Goal: Task Accomplishment & Management: Use online tool/utility

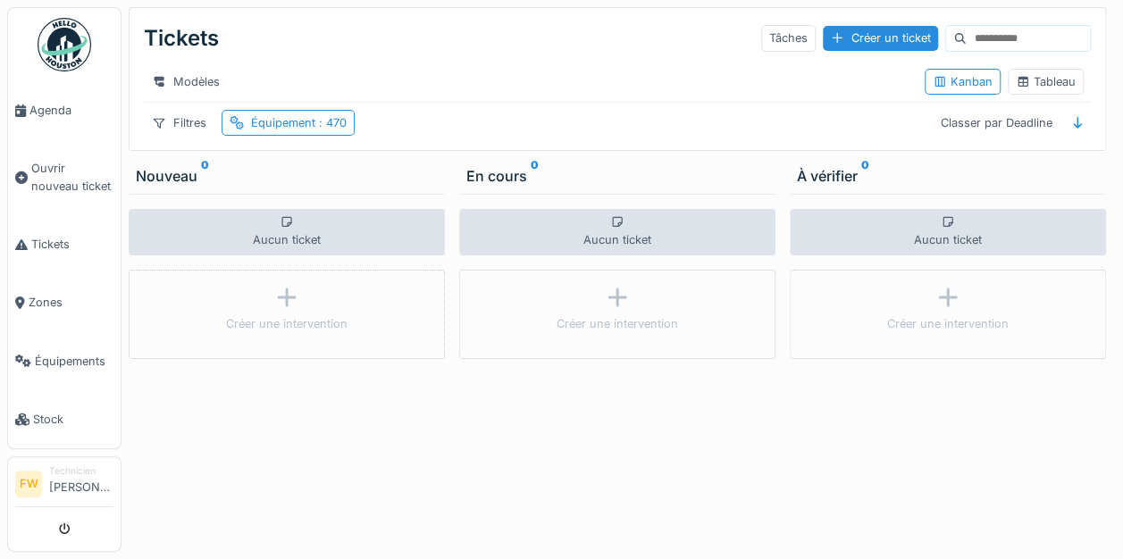
click at [967, 36] on input at bounding box center [1028, 38] width 123 height 25
click at [1006, 34] on input "***" at bounding box center [1006, 38] width 123 height 25
type input "*"
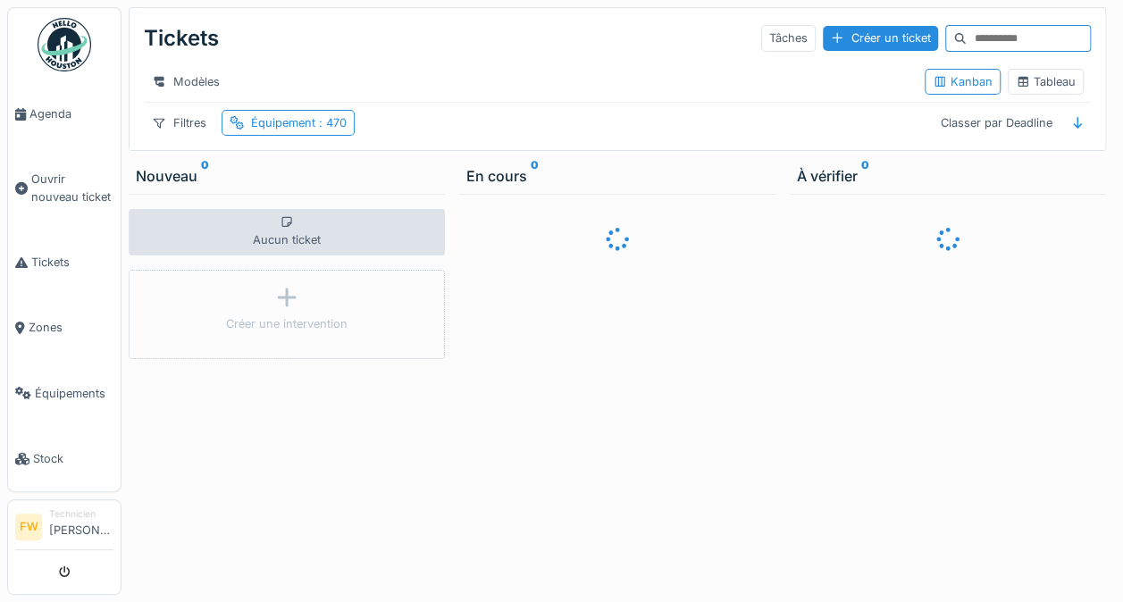
click at [1015, 43] on input at bounding box center [1028, 38] width 123 height 25
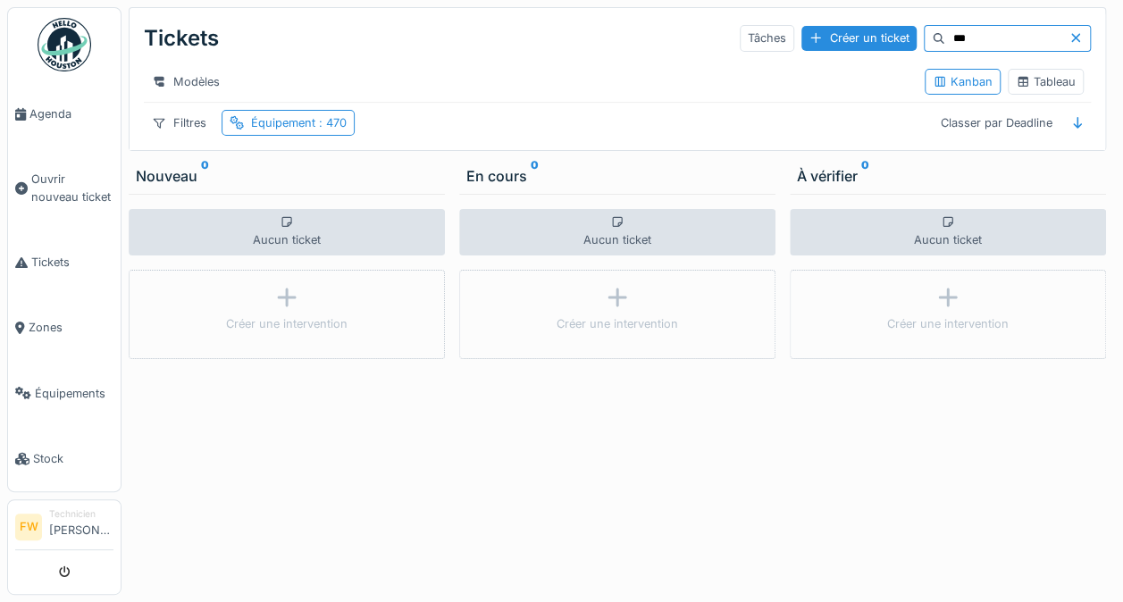
scroll to position [13, 0]
type input "***"
click at [281, 121] on div "Équipement : 470" at bounding box center [299, 122] width 96 height 17
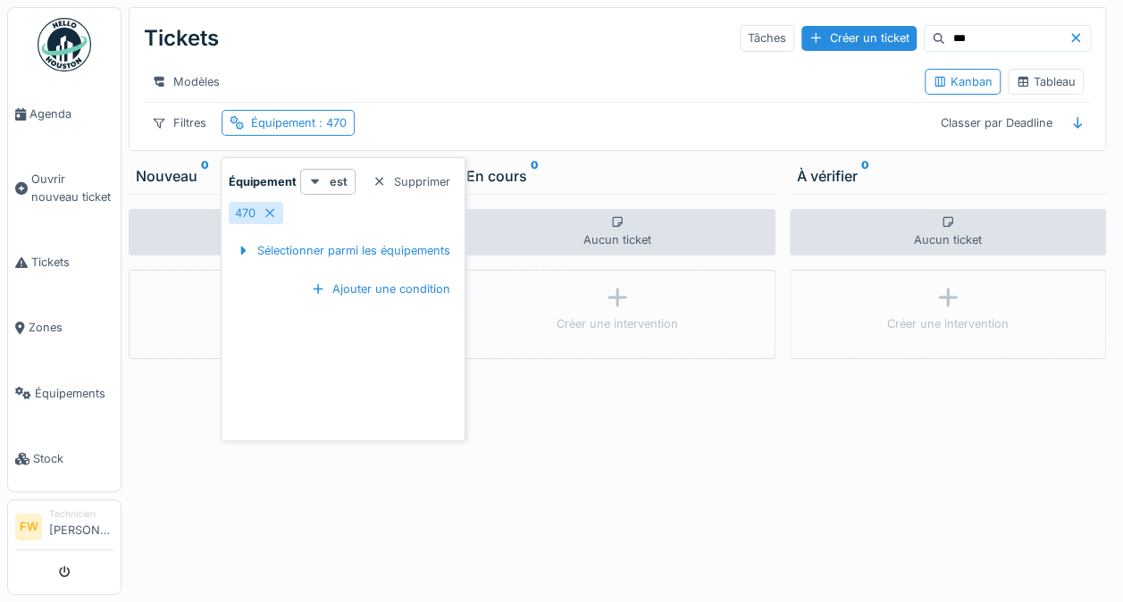
click at [267, 207] on div "470" at bounding box center [256, 213] width 54 height 22
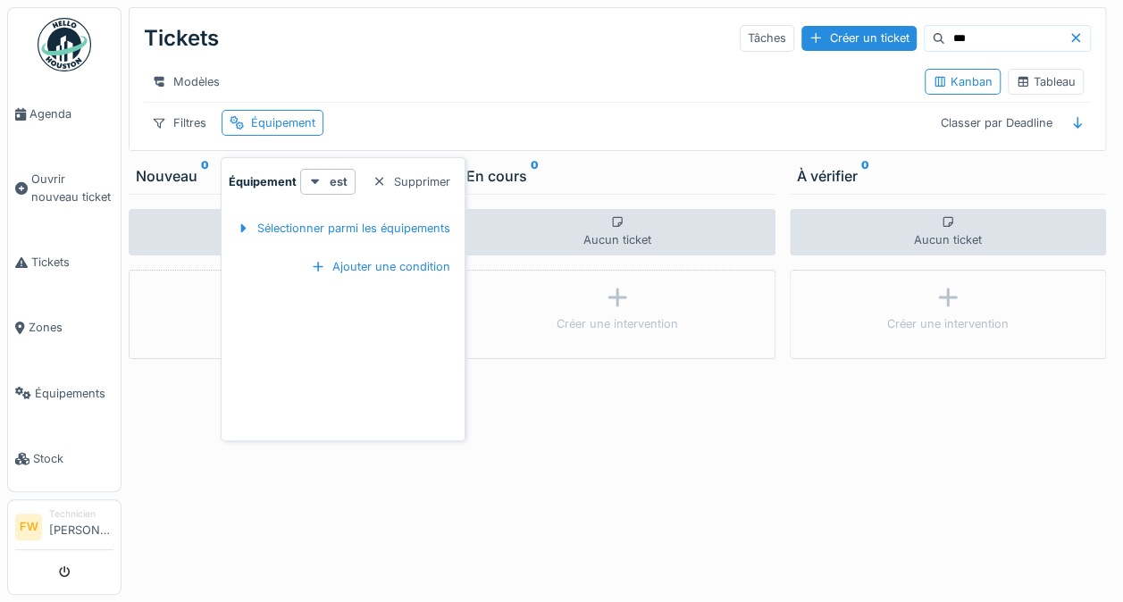
scroll to position [0, 0]
click at [273, 131] on div "Équipement" at bounding box center [283, 122] width 64 height 17
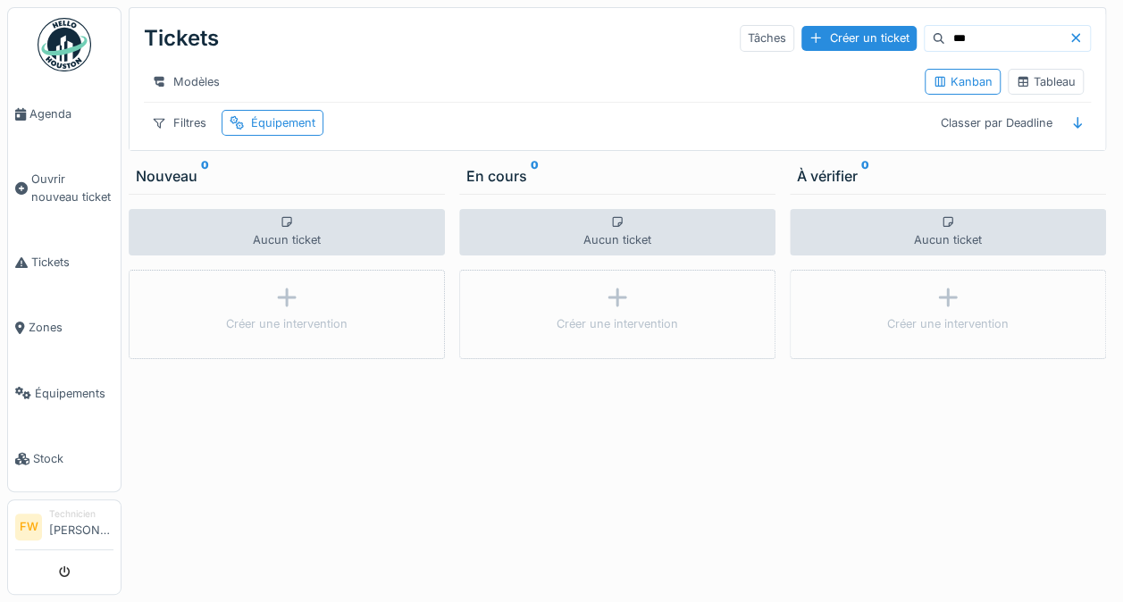
click at [285, 124] on div "Équipement" at bounding box center [273, 123] width 102 height 26
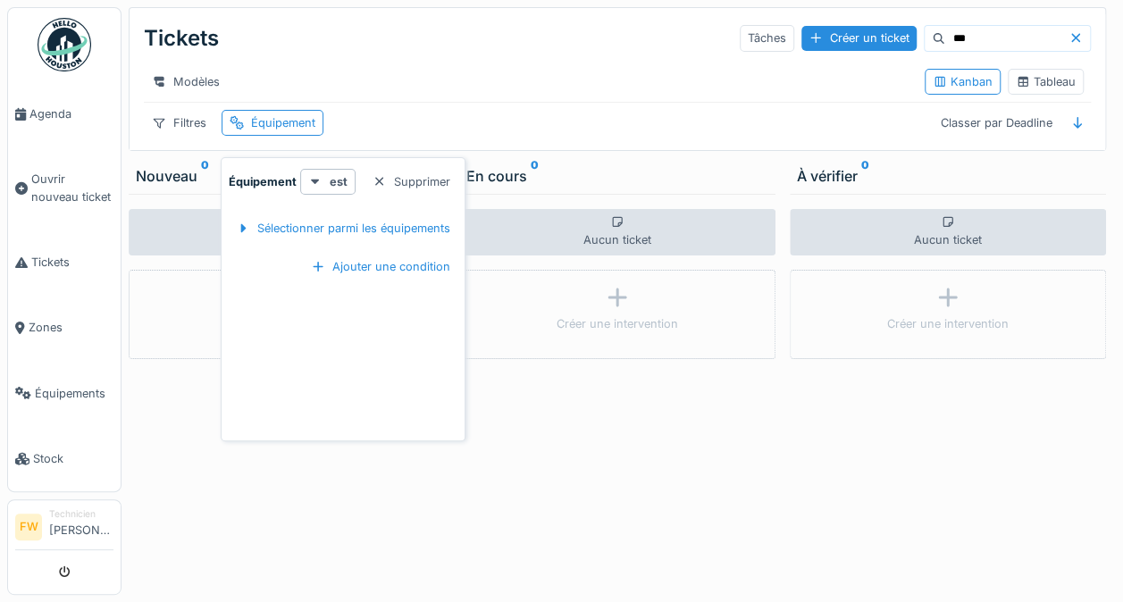
click at [302, 236] on div "Sélectionner parmi les équipements" at bounding box center [343, 228] width 229 height 24
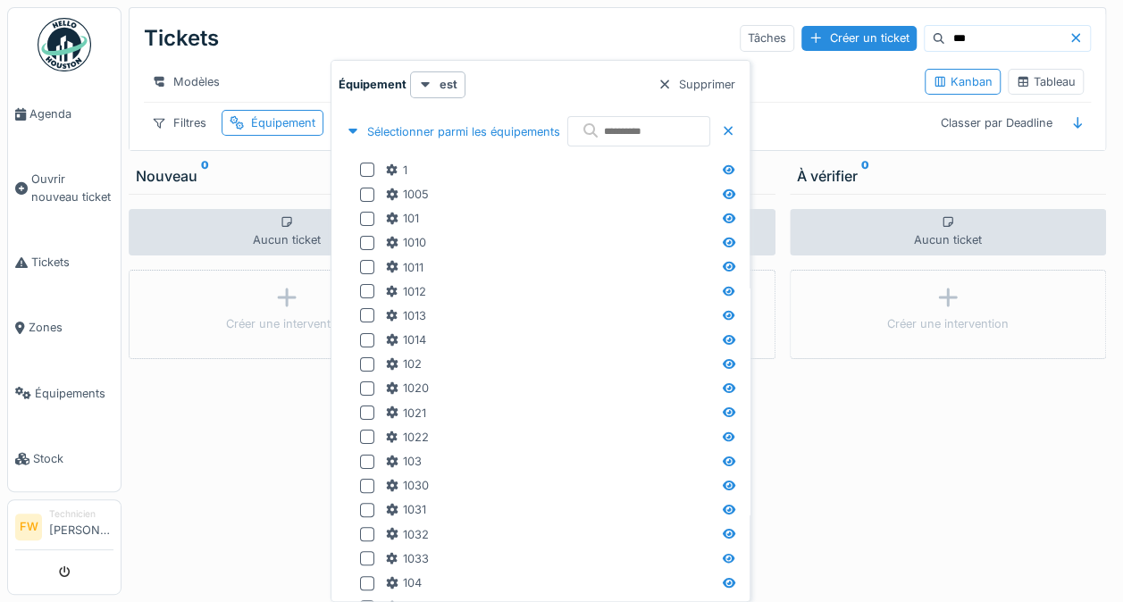
click at [515, 492] on div "1030" at bounding box center [548, 485] width 327 height 17
click at [518, 446] on div "1022" at bounding box center [548, 437] width 327 height 17
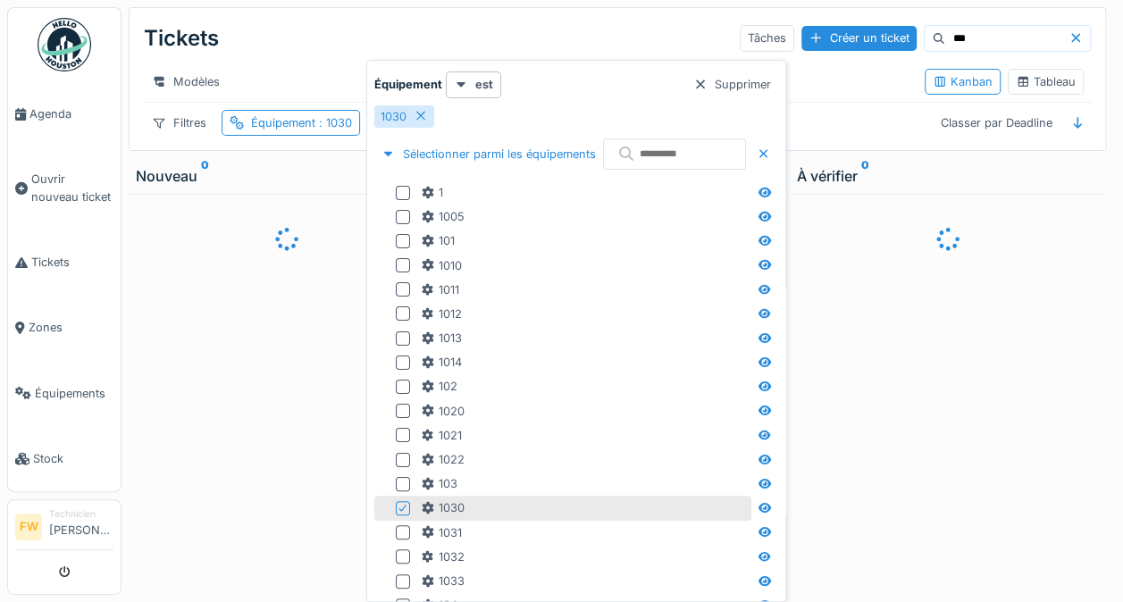
click at [516, 427] on div "1021" at bounding box center [584, 435] width 327 height 17
click at [518, 404] on div "1020" at bounding box center [584, 411] width 327 height 17
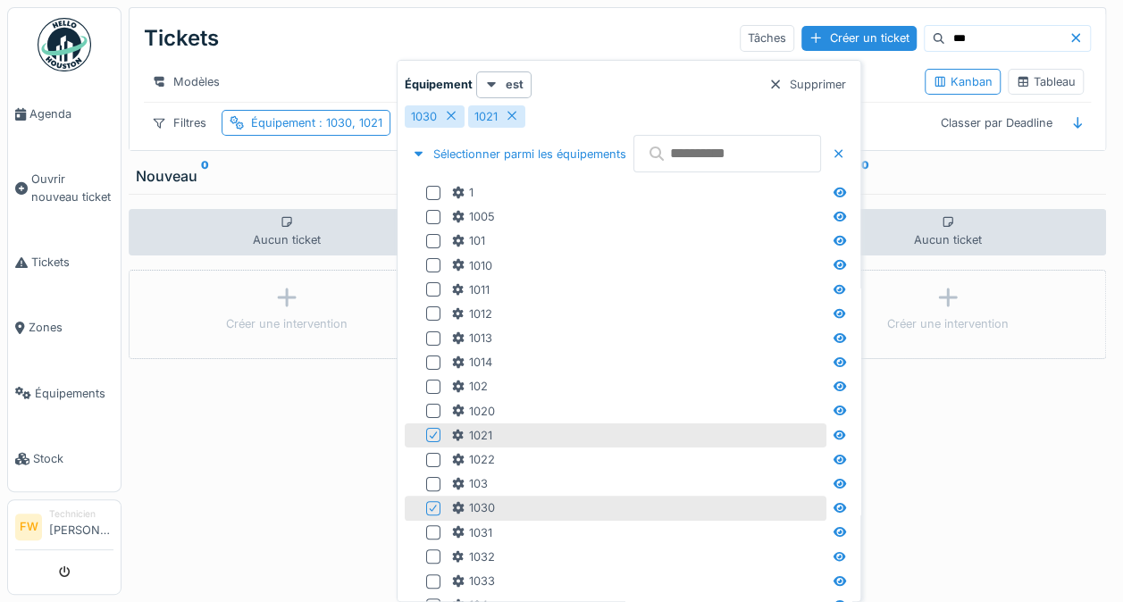
click at [731, 148] on input "text" at bounding box center [727, 154] width 188 height 38
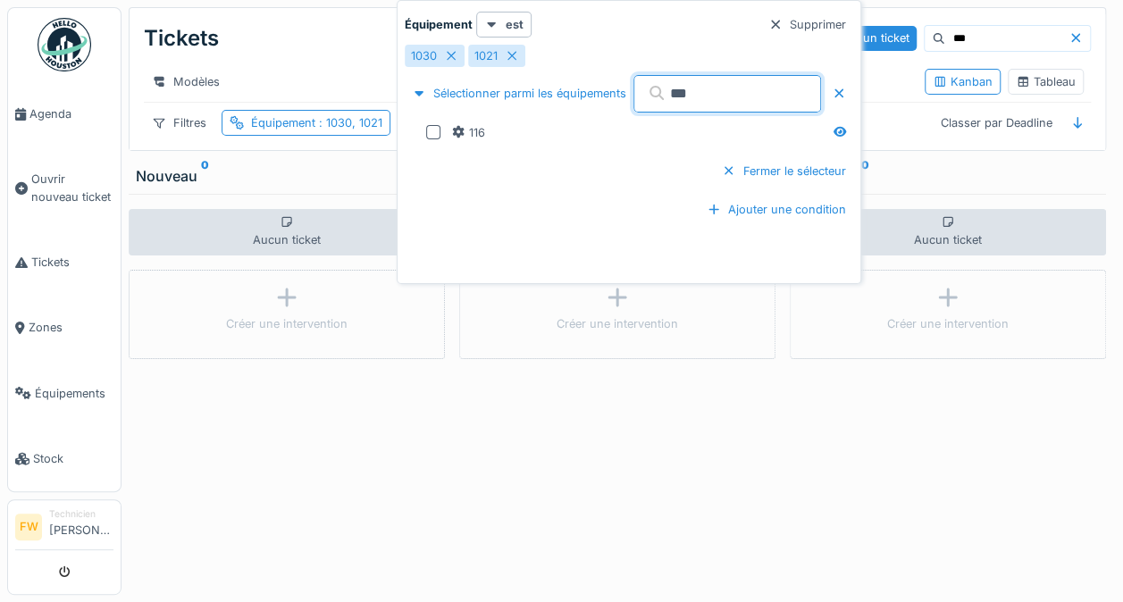
type input "***"
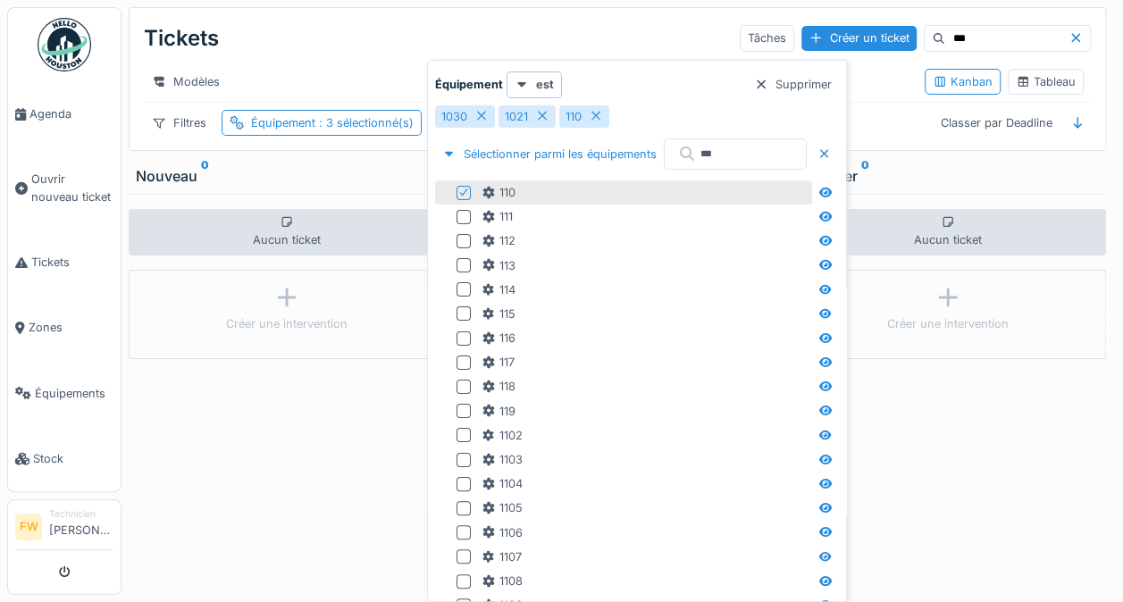
click at [481, 118] on icon at bounding box center [481, 116] width 14 height 12
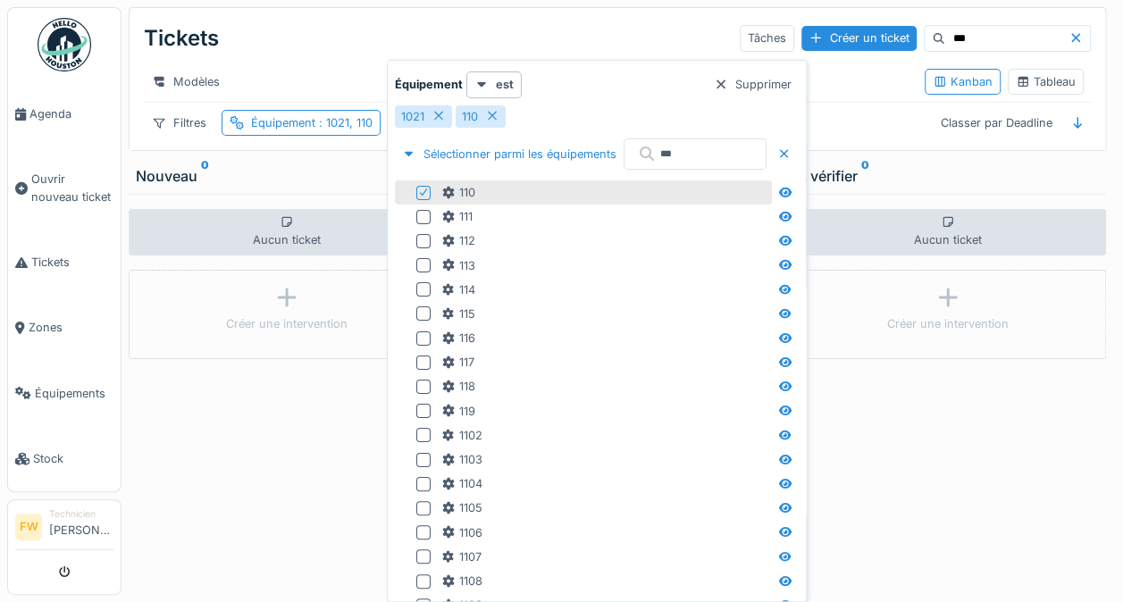
click at [432, 120] on icon at bounding box center [438, 116] width 14 height 12
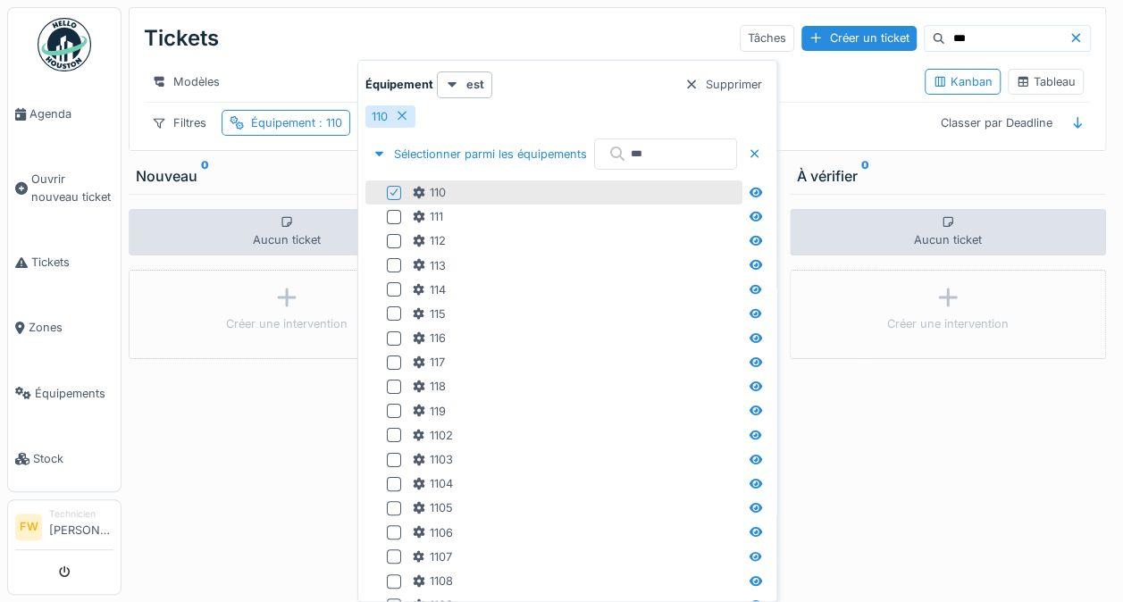
click at [393, 113] on div "110" at bounding box center [390, 116] width 50 height 22
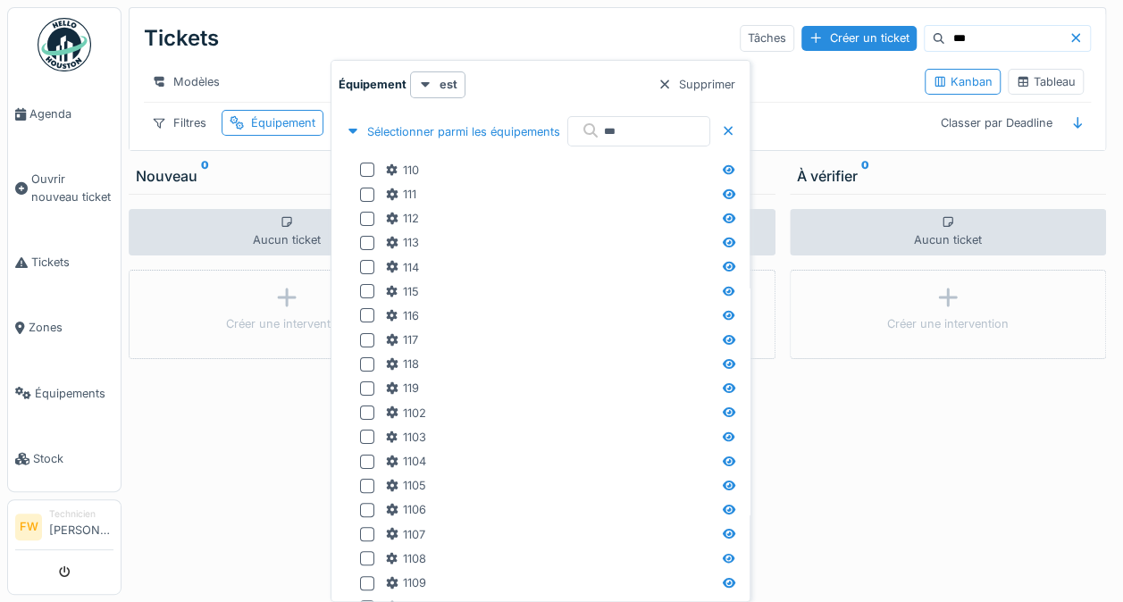
click at [366, 318] on div at bounding box center [367, 315] width 14 height 14
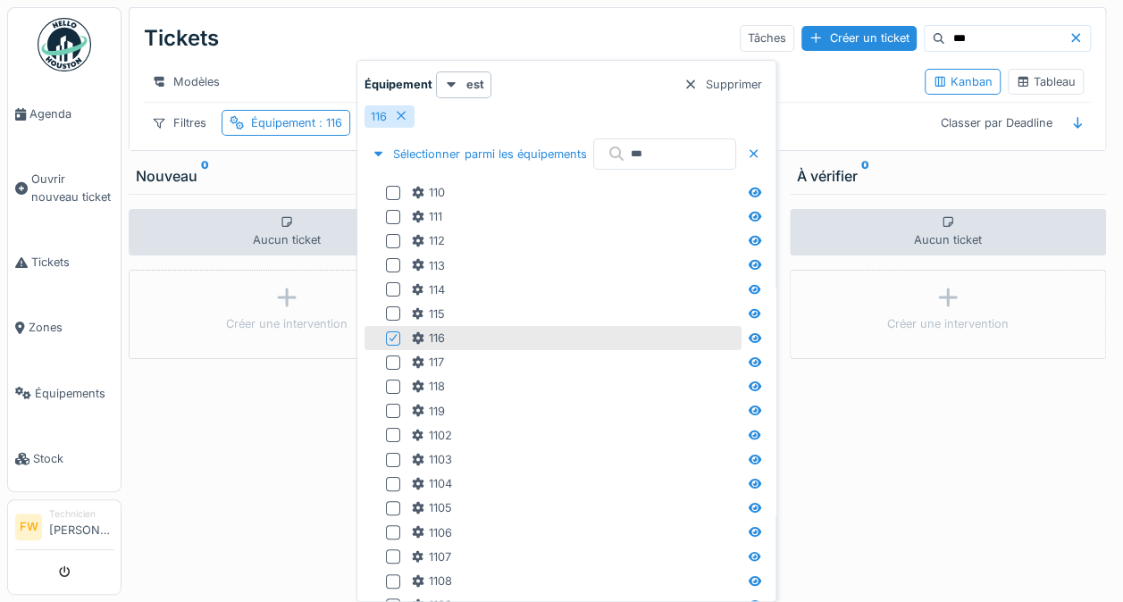
click at [625, 16] on div "Tickets Tâches Créer un ticket ***" at bounding box center [617, 38] width 947 height 46
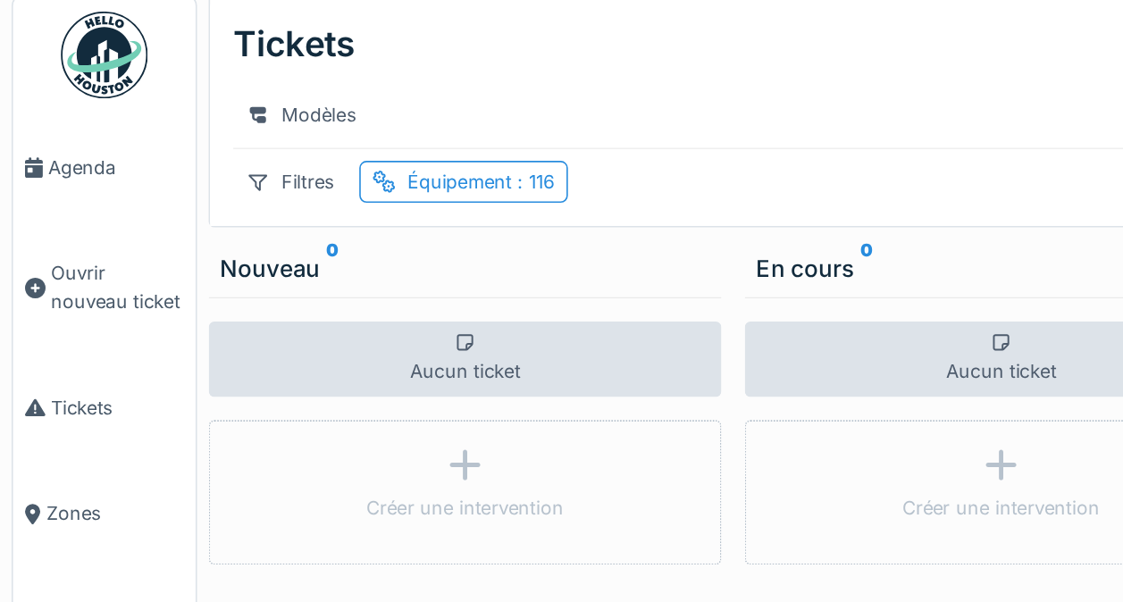
click at [281, 131] on div "Équipement : 116" at bounding box center [296, 122] width 91 height 17
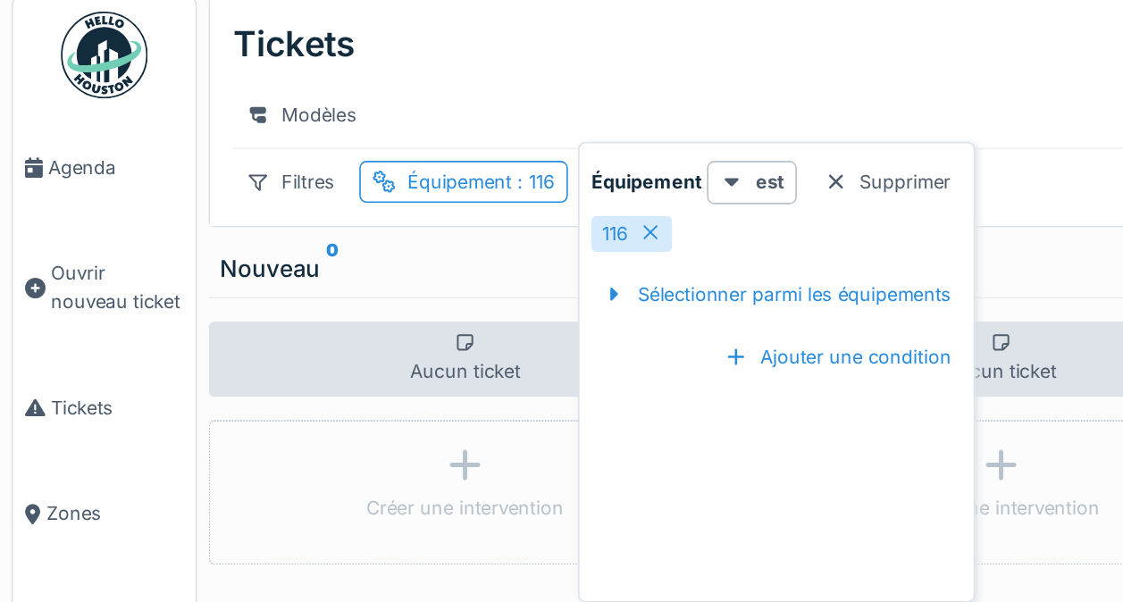
click at [514, 289] on div "Équipement est Supprimer 116 Sélectionner parmi les équipements Ajouter une con…" at bounding box center [479, 244] width 236 height 268
click at [425, 271] on div "Équipement est Supprimer 116 Sélectionner parmi les équipements Ajouter une con…" at bounding box center [479, 244] width 236 height 268
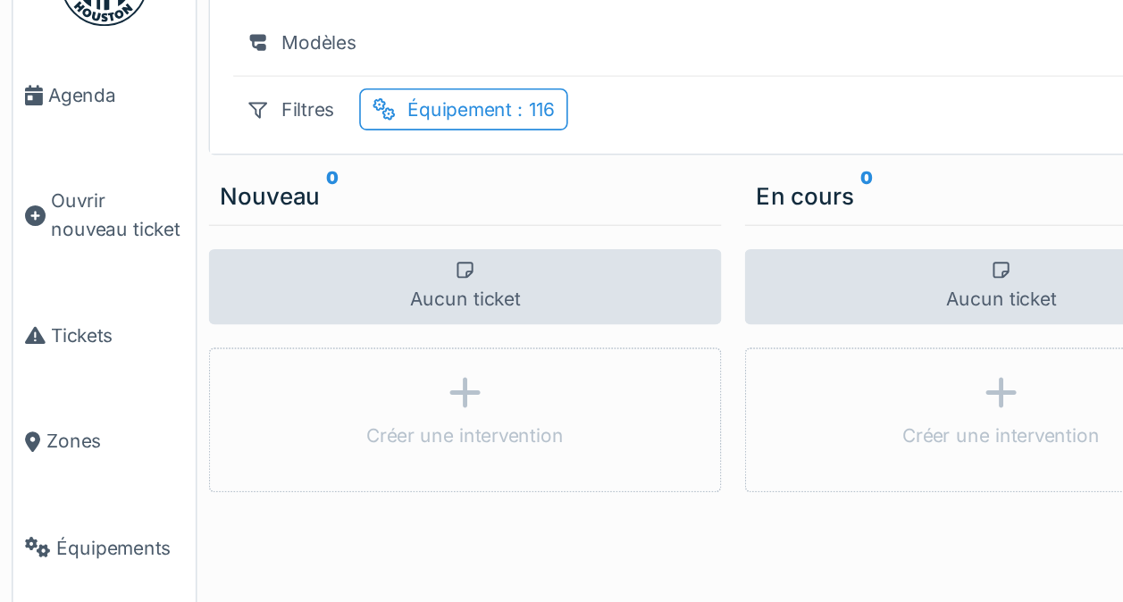
click at [301, 131] on div "Équipement : 116" at bounding box center [296, 122] width 91 height 17
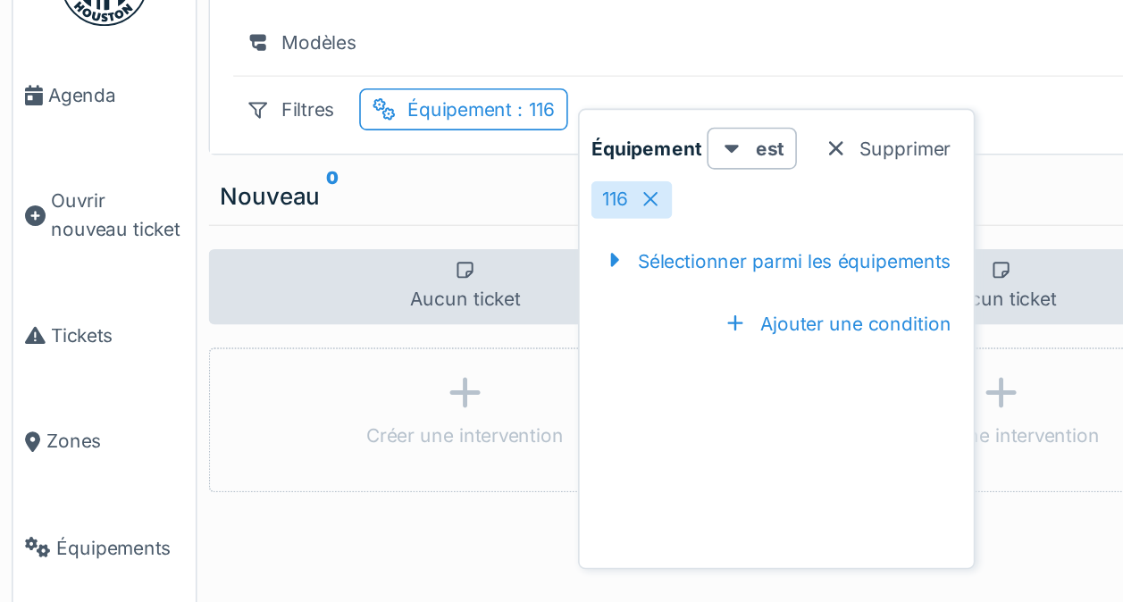
click at [404, 182] on icon at bounding box center [401, 178] width 14 height 12
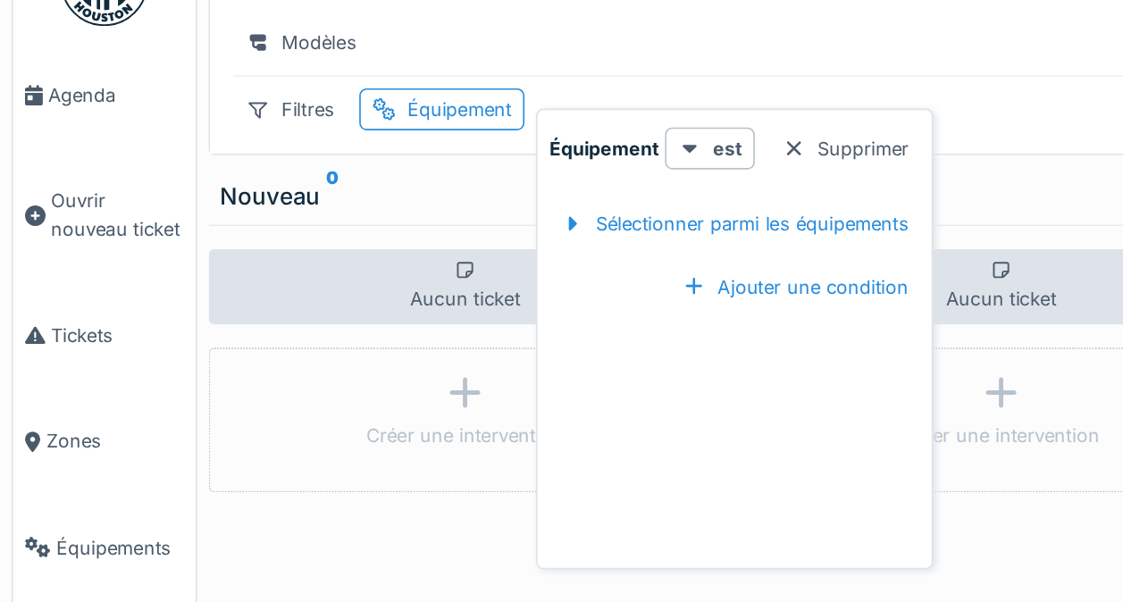
click at [282, 131] on div "Équipement" at bounding box center [283, 122] width 64 height 17
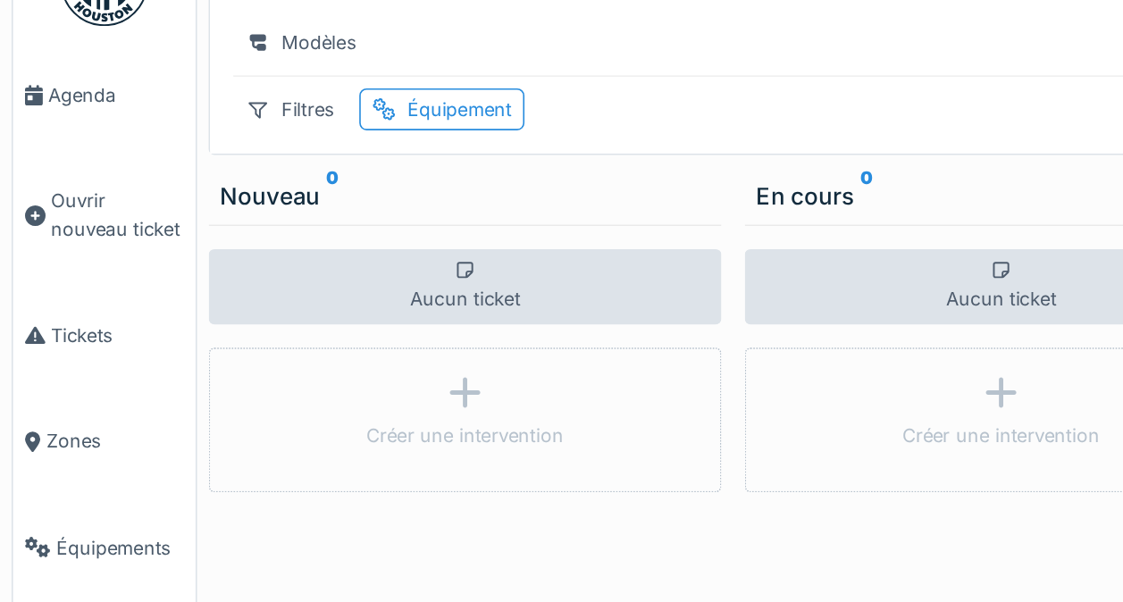
click at [184, 136] on div "Filtres" at bounding box center [179, 123] width 71 height 26
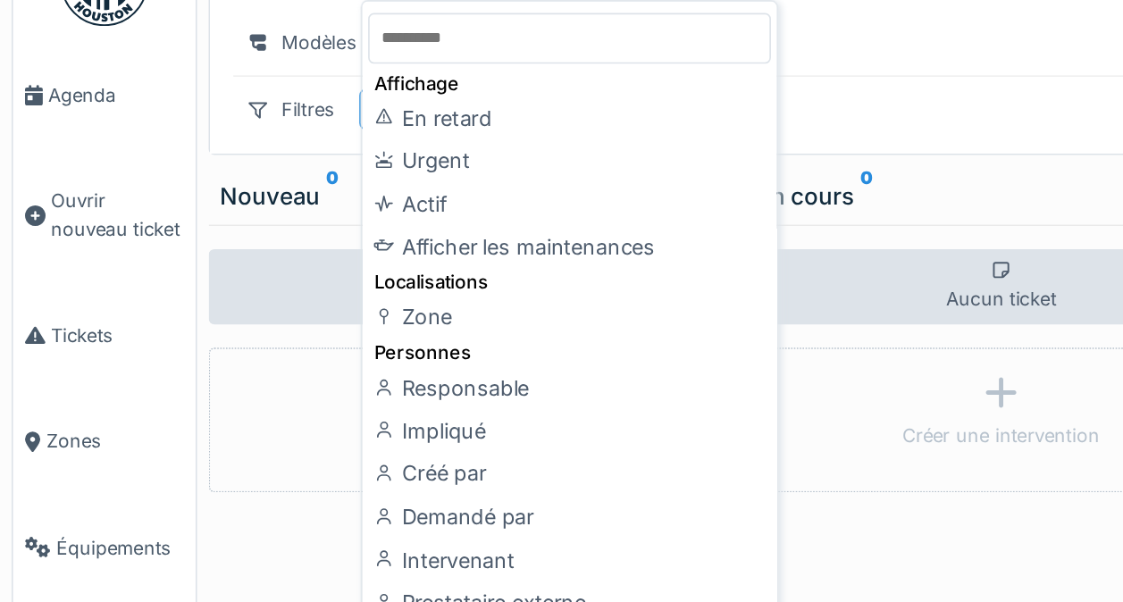
click at [541, 136] on div "Filtres Équipement Classer par Deadline" at bounding box center [617, 123] width 947 height 26
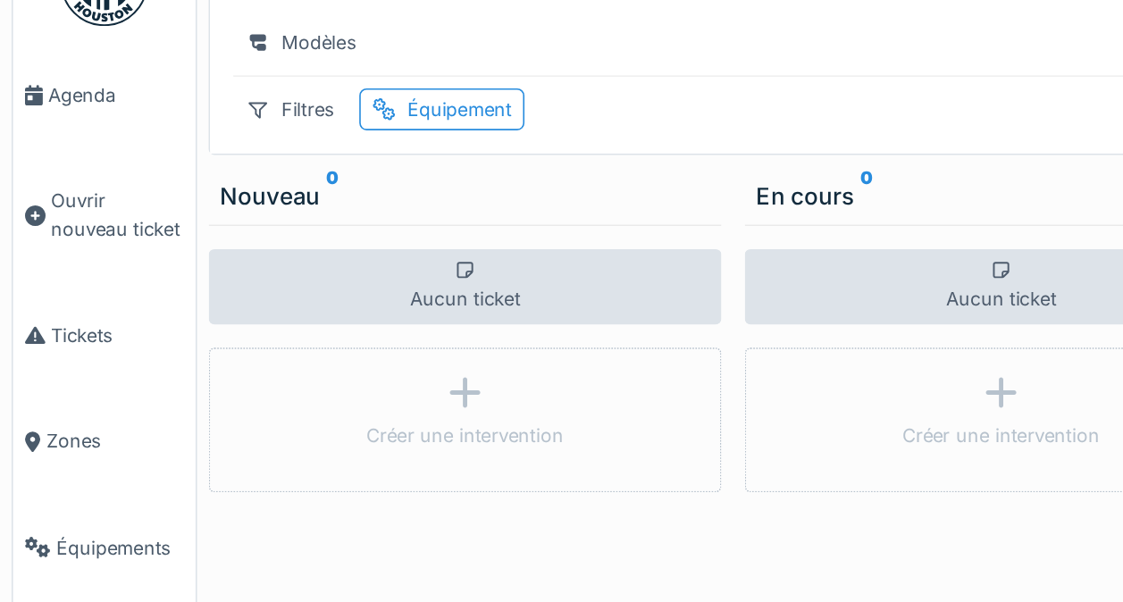
click at [285, 131] on div "Équipement" at bounding box center [283, 122] width 64 height 17
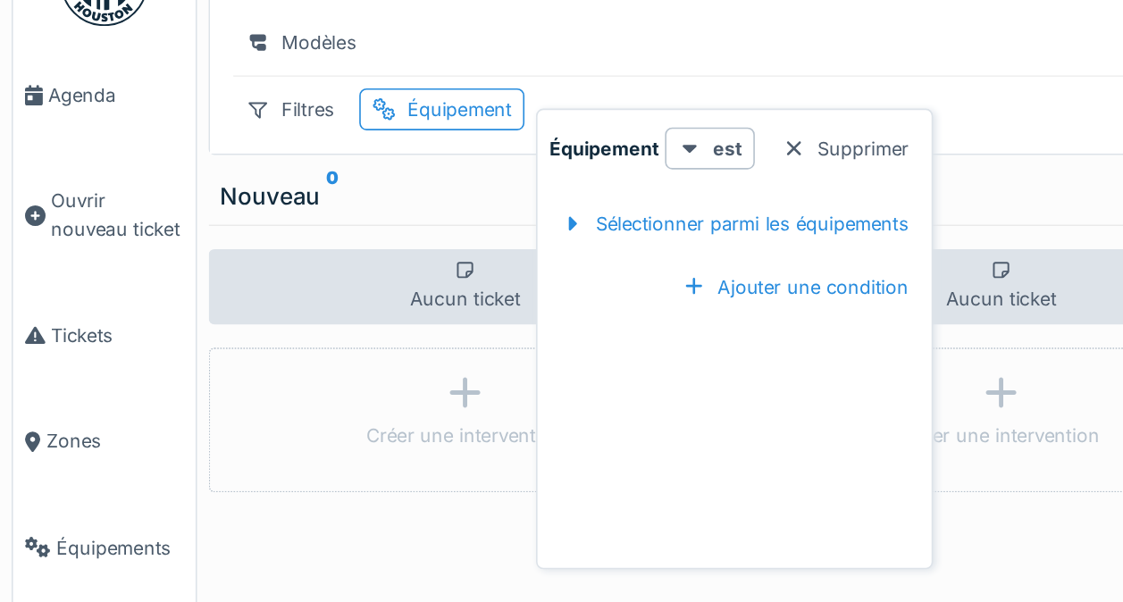
click at [496, 146] on div at bounding box center [489, 146] width 14 height 17
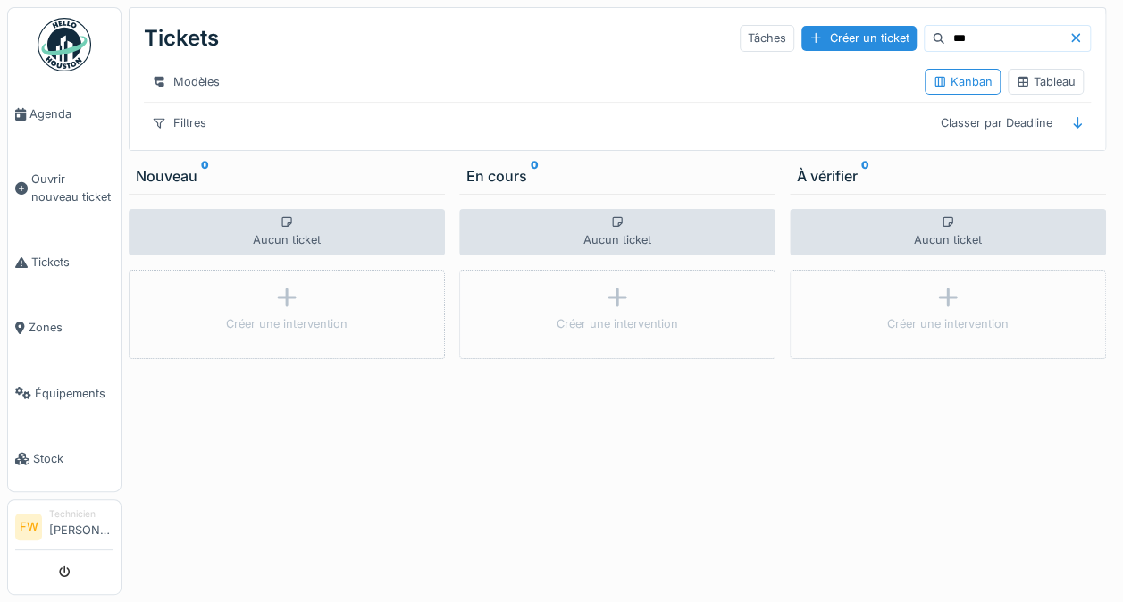
scroll to position [13, 0]
click at [57, 273] on link "Tickets" at bounding box center [64, 262] width 113 height 65
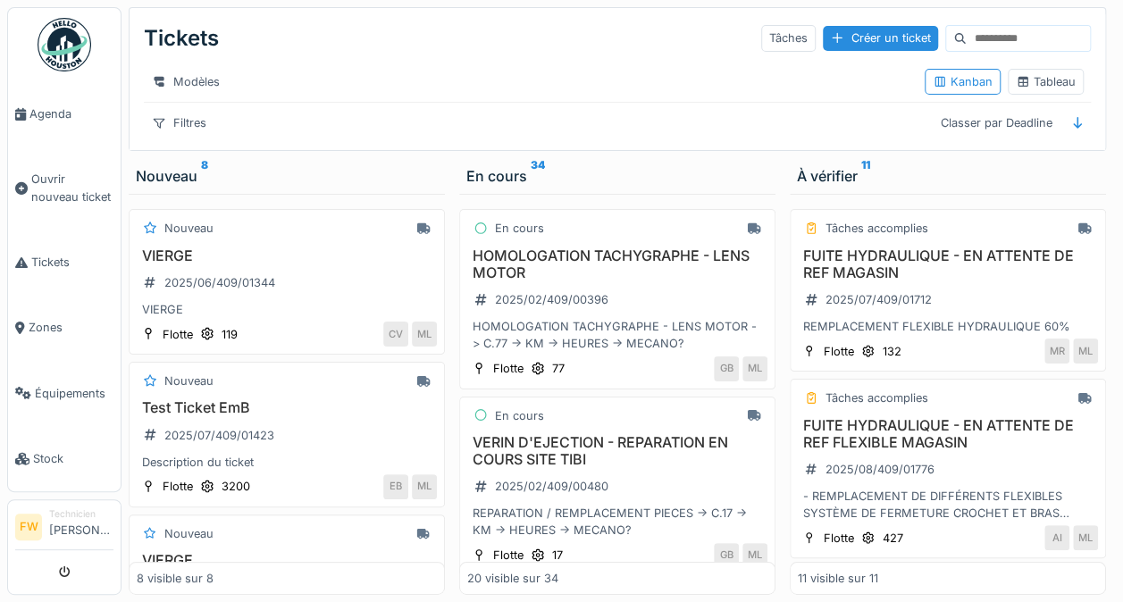
click at [195, 136] on div "Filtres" at bounding box center [179, 123] width 71 height 26
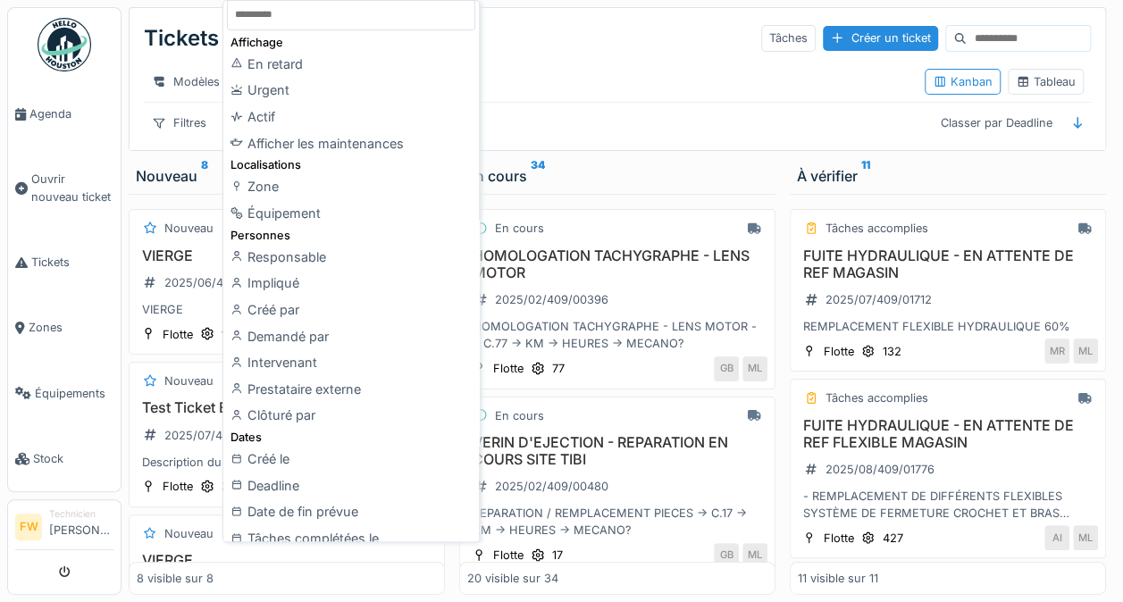
scroll to position [11, 0]
click at [331, 215] on div "Équipement" at bounding box center [351, 211] width 248 height 27
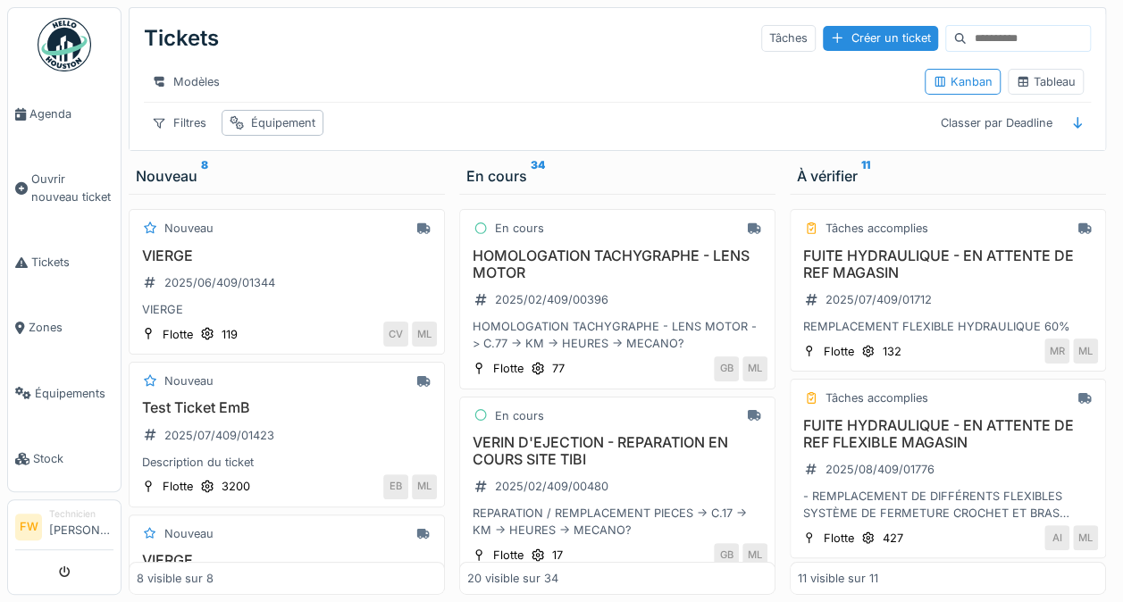
click at [281, 131] on div "Équipement" at bounding box center [283, 122] width 64 height 17
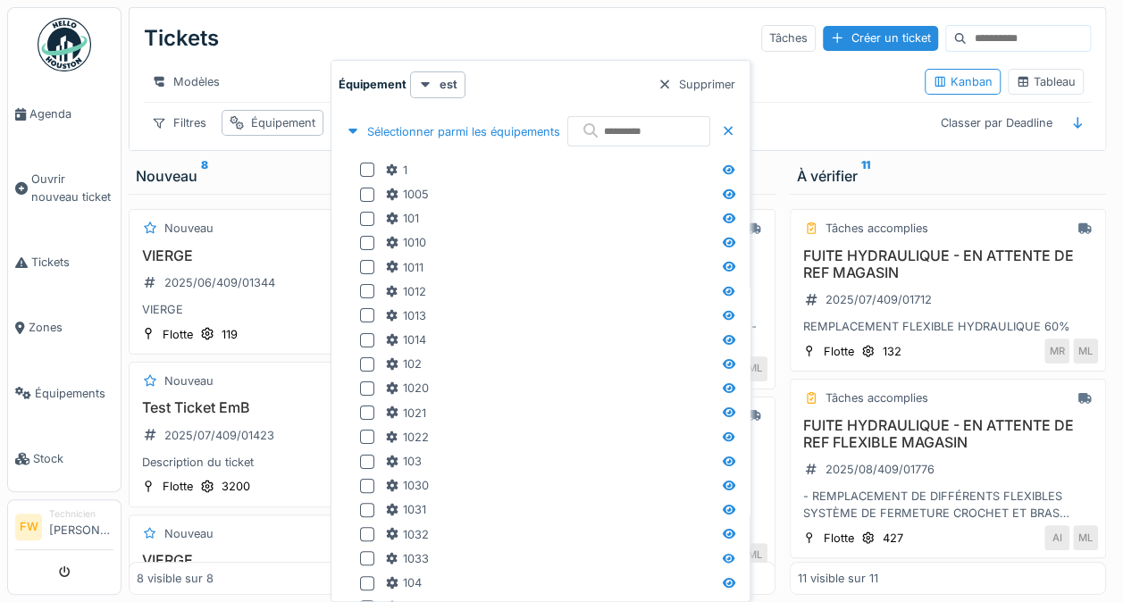
click at [563, 223] on div "101" at bounding box center [548, 218] width 327 height 17
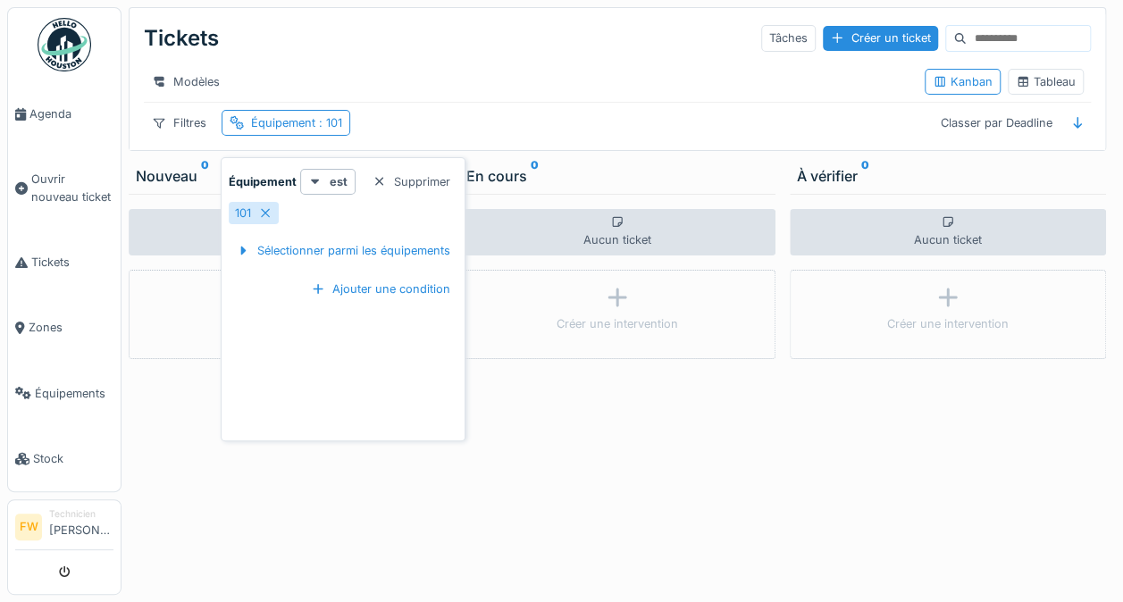
click at [267, 207] on icon at bounding box center [265, 213] width 14 height 12
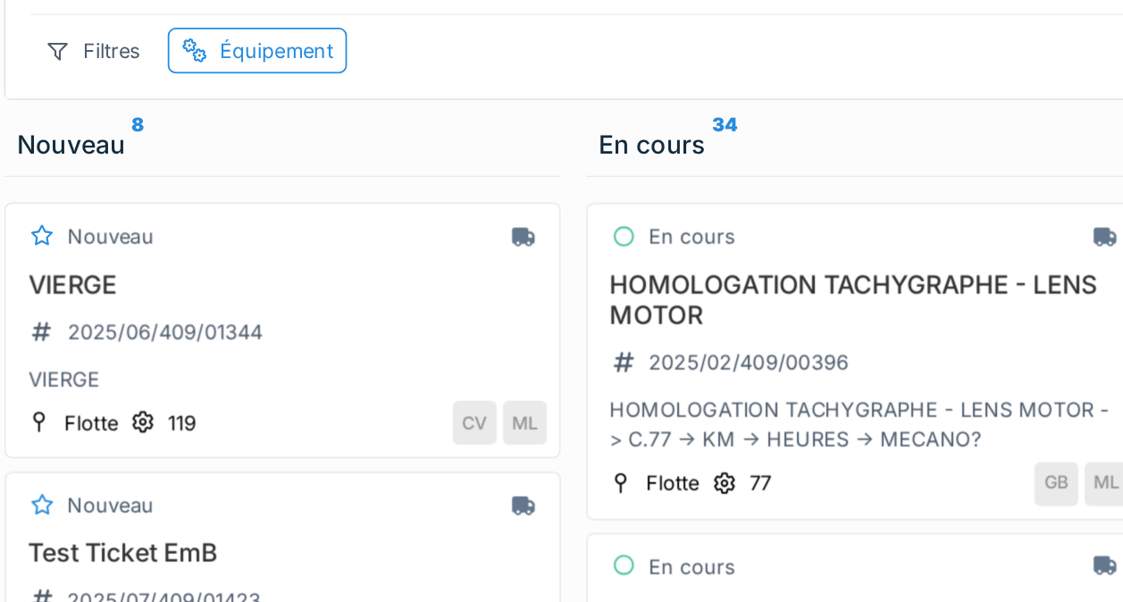
scroll to position [1, 0]
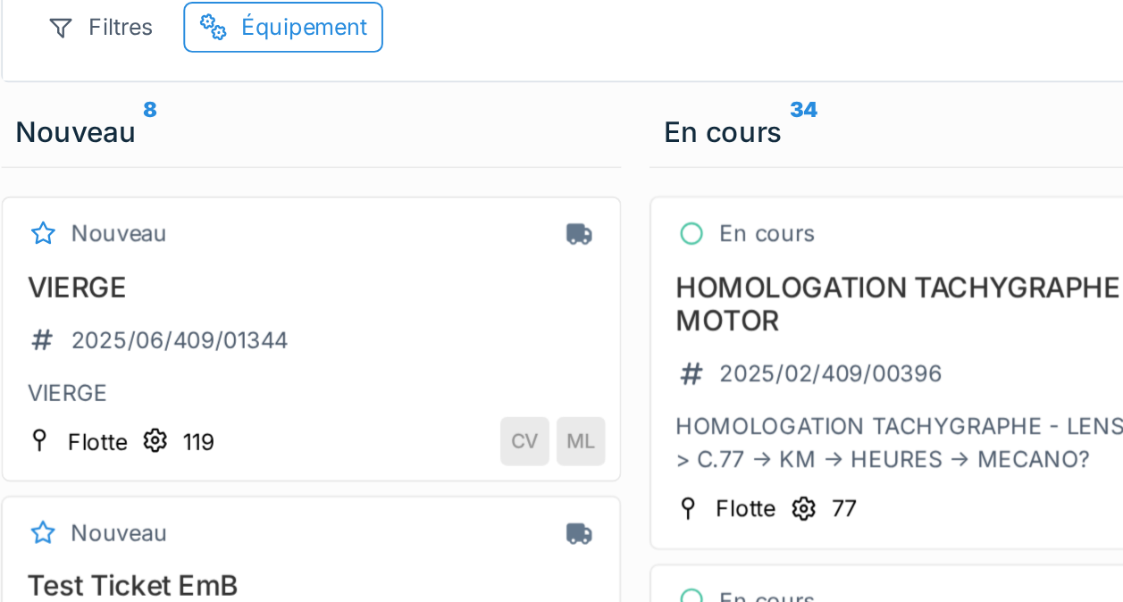
click at [287, 131] on div "Équipement" at bounding box center [283, 122] width 64 height 17
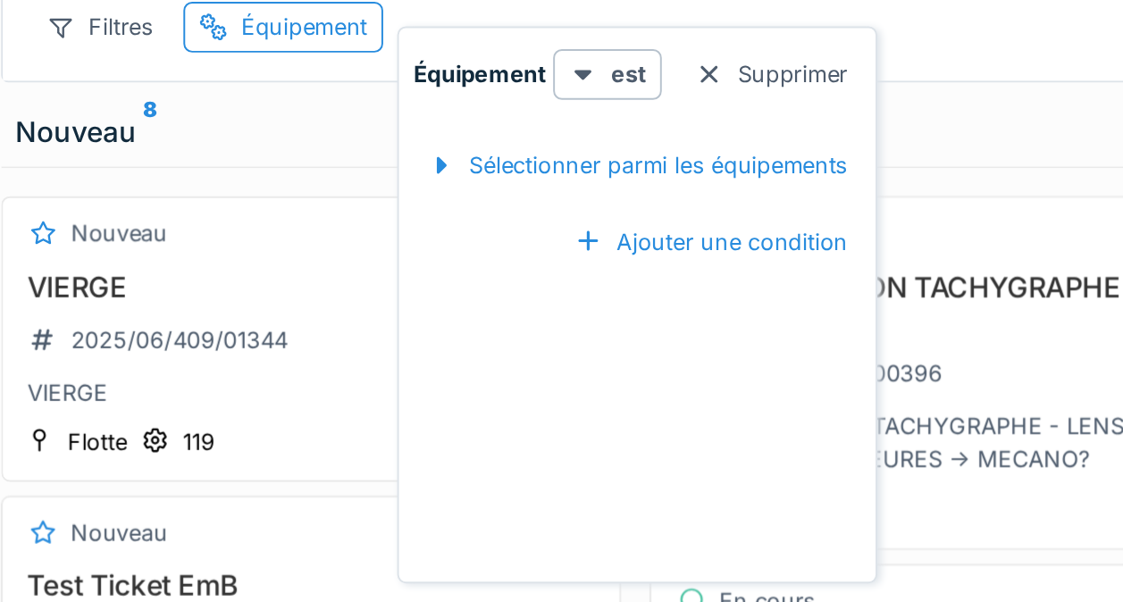
click at [521, 200] on div "Sélectionner parmi les équipements" at bounding box center [453, 193] width 229 height 24
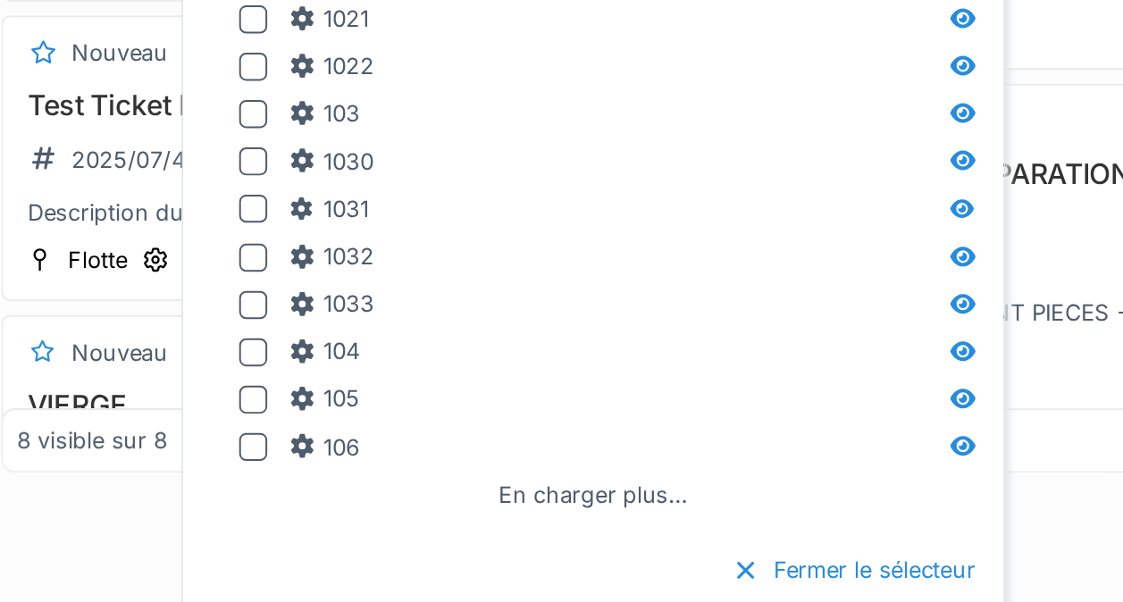
scroll to position [96, 0]
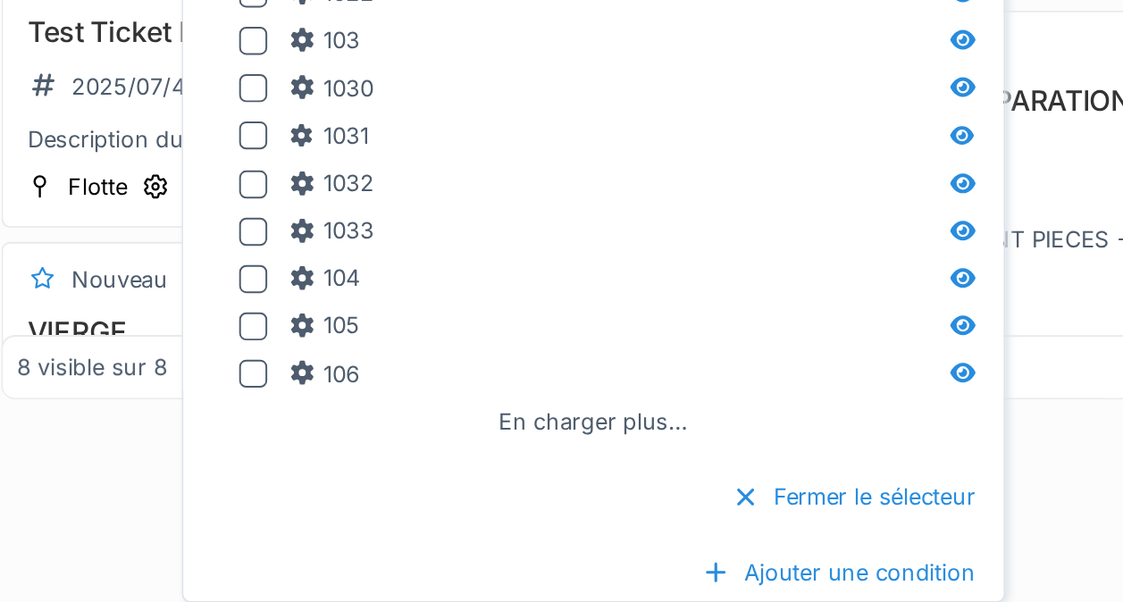
click at [457, 515] on div "En charger plus…" at bounding box center [430, 510] width 111 height 24
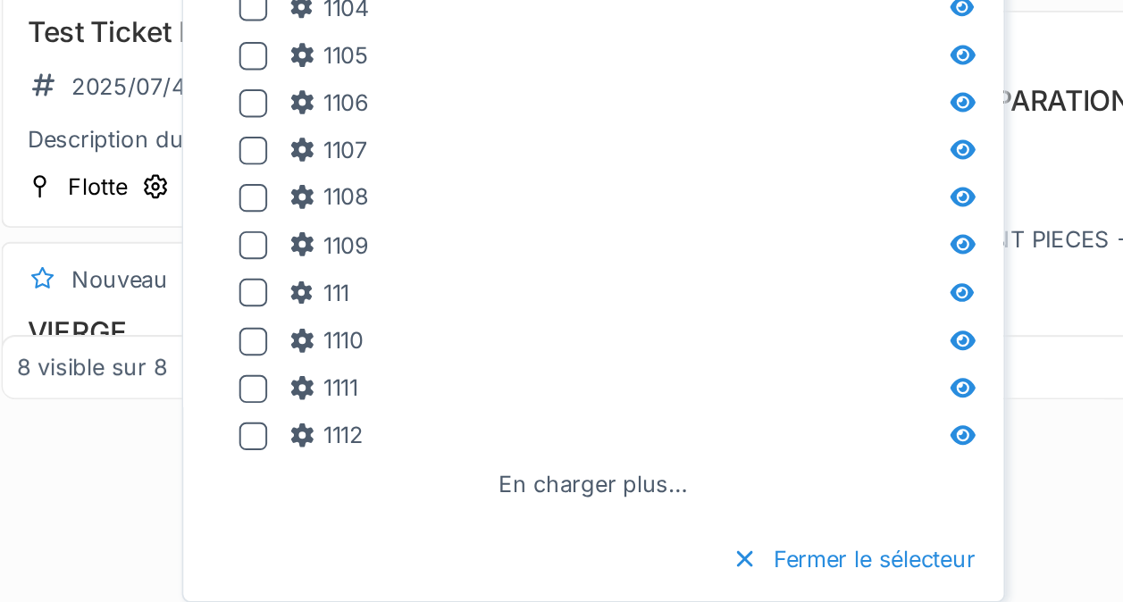
scroll to position [632, 0]
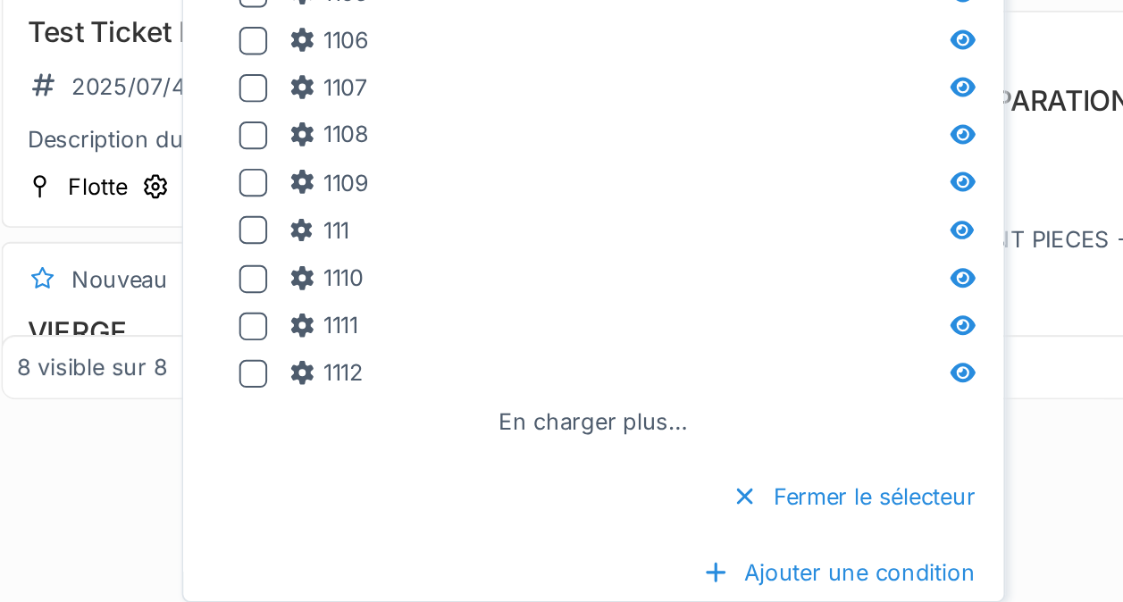
click at [459, 509] on div "En charger plus…" at bounding box center [430, 510] width 111 height 24
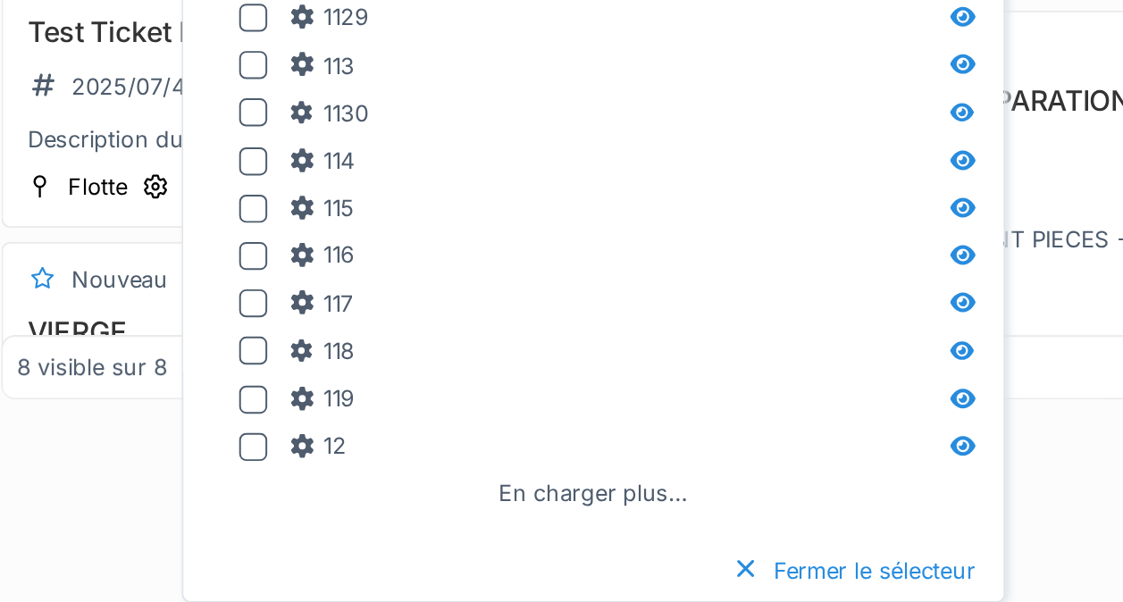
scroll to position [1102, 0]
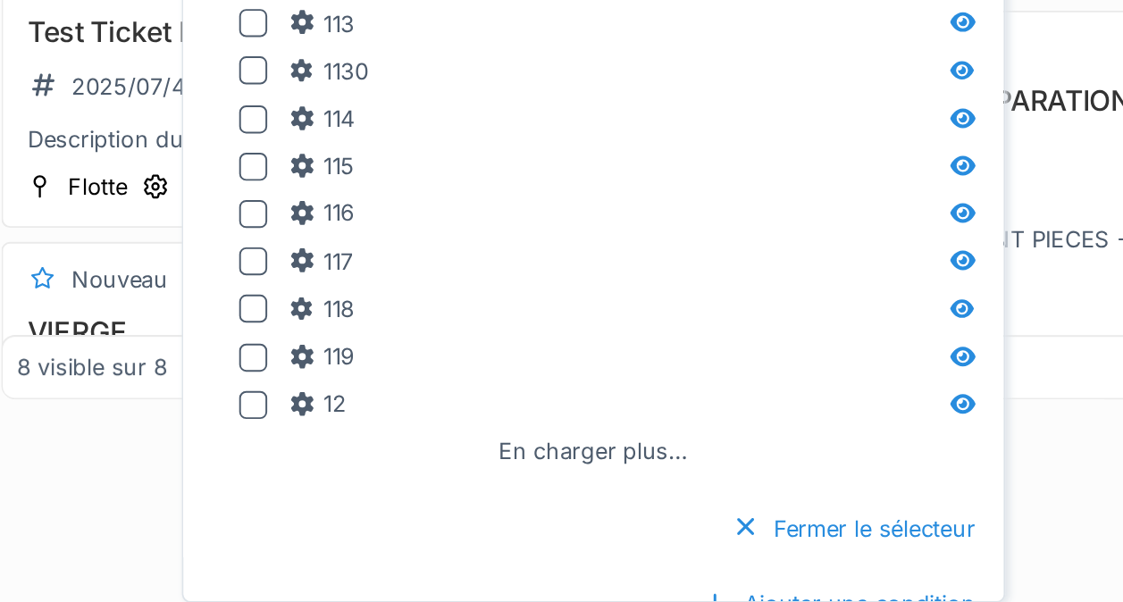
click at [258, 403] on div at bounding box center [257, 404] width 14 height 14
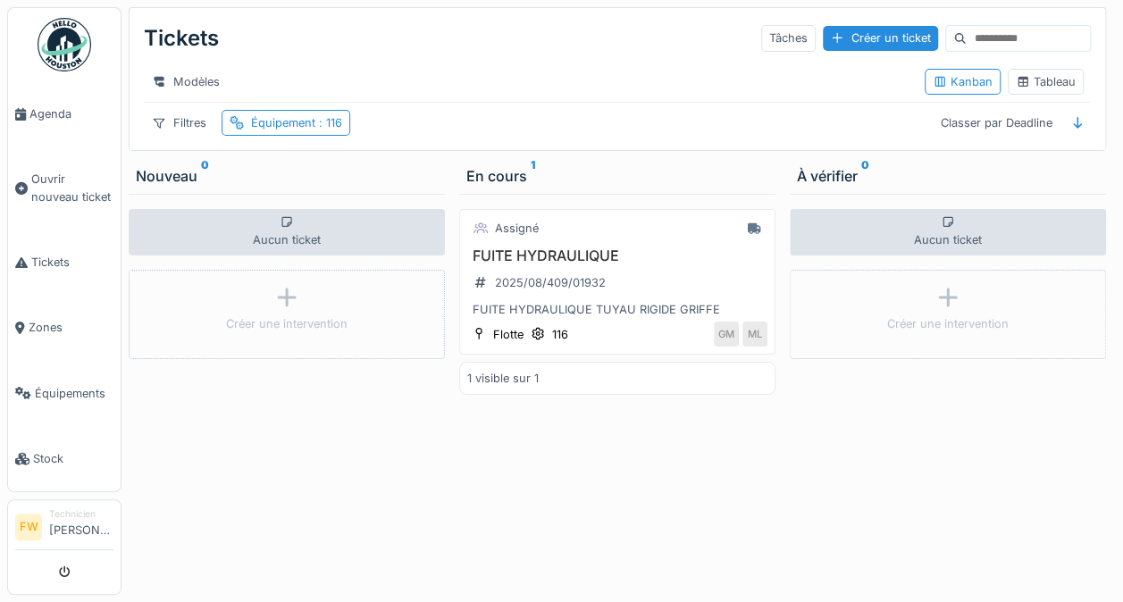
scroll to position [0, 0]
click at [577, 294] on div "2025/08/409/01932" at bounding box center [539, 283] width 145 height 22
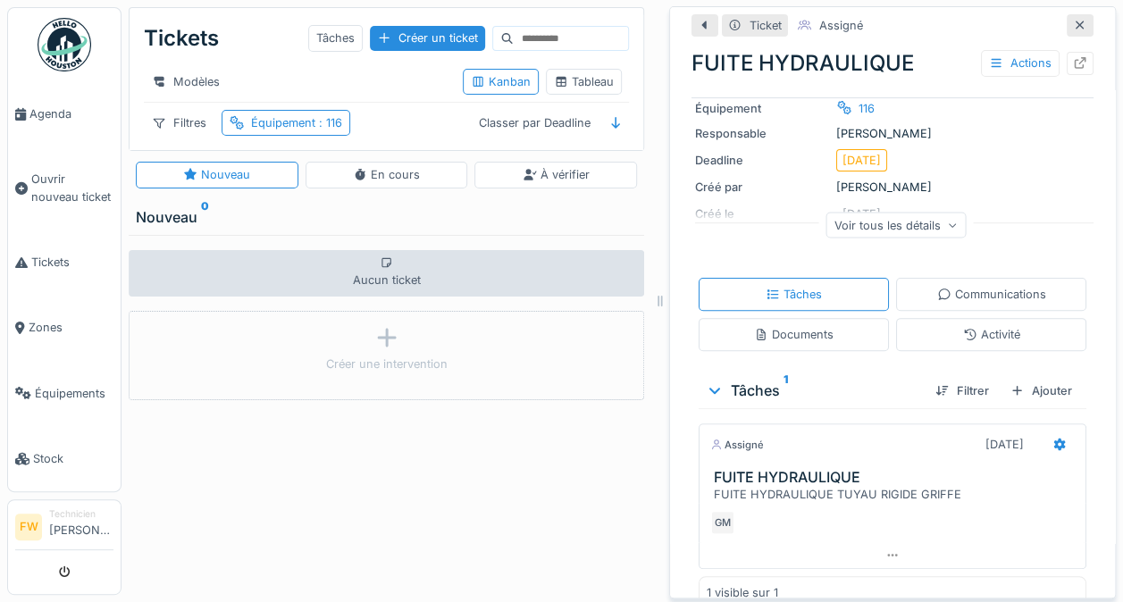
scroll to position [140, 0]
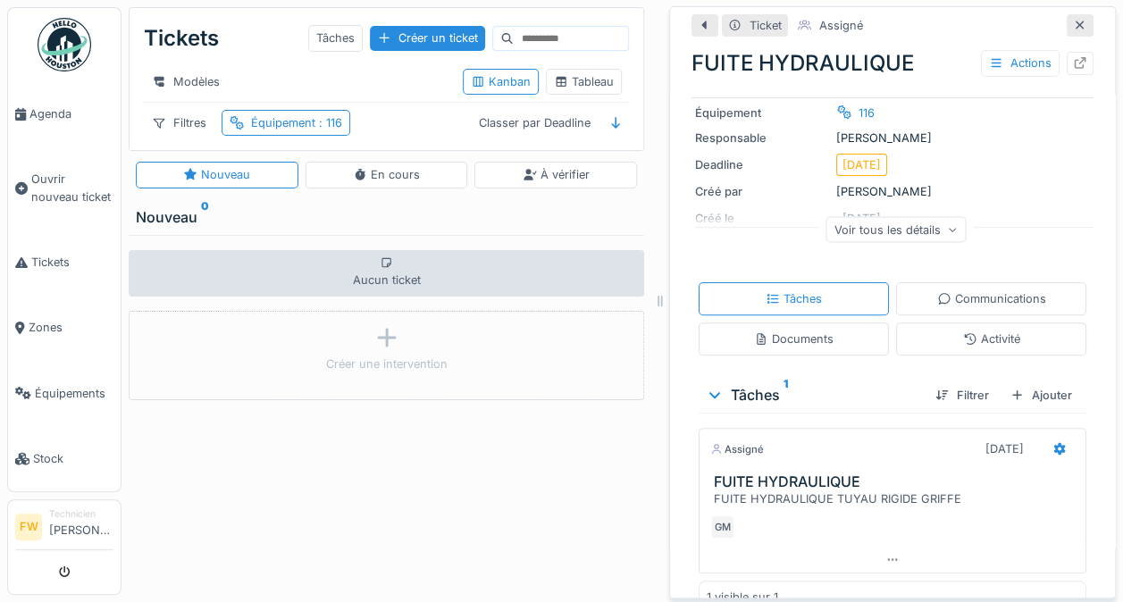
click at [1041, 395] on div "Ajouter" at bounding box center [1041, 395] width 76 height 24
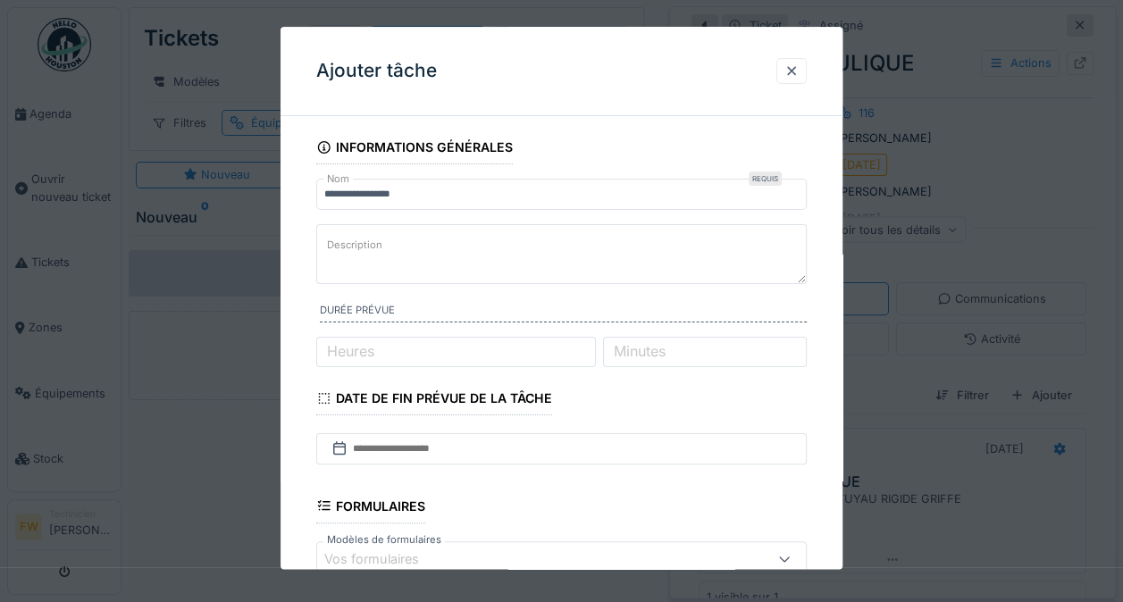
click at [336, 249] on label "Description" at bounding box center [354, 245] width 63 height 22
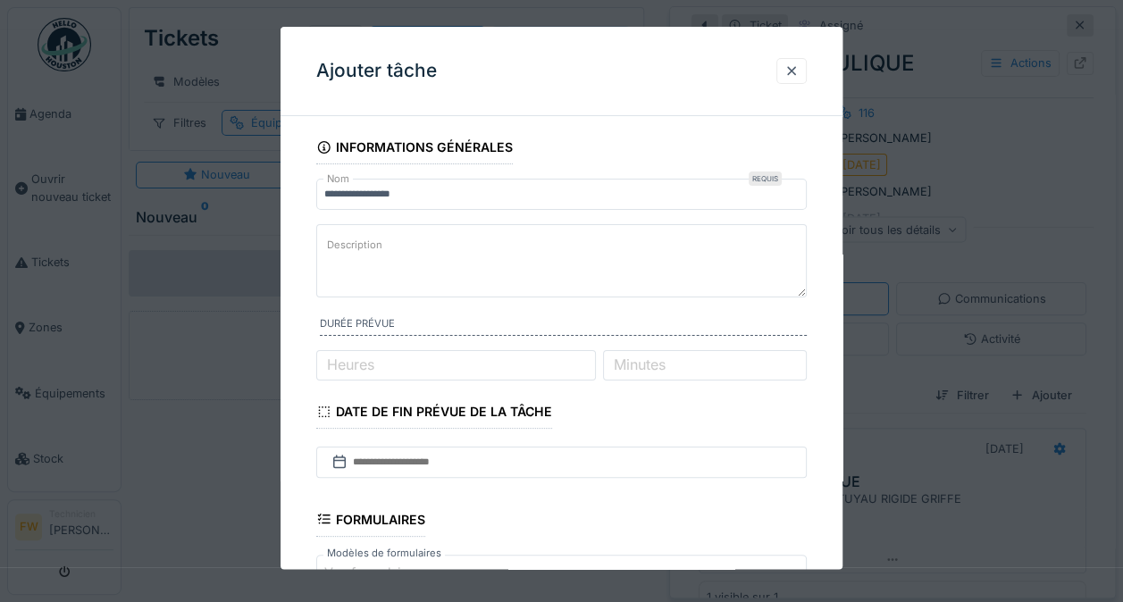
click at [336, 249] on textarea "Description" at bounding box center [561, 260] width 490 height 73
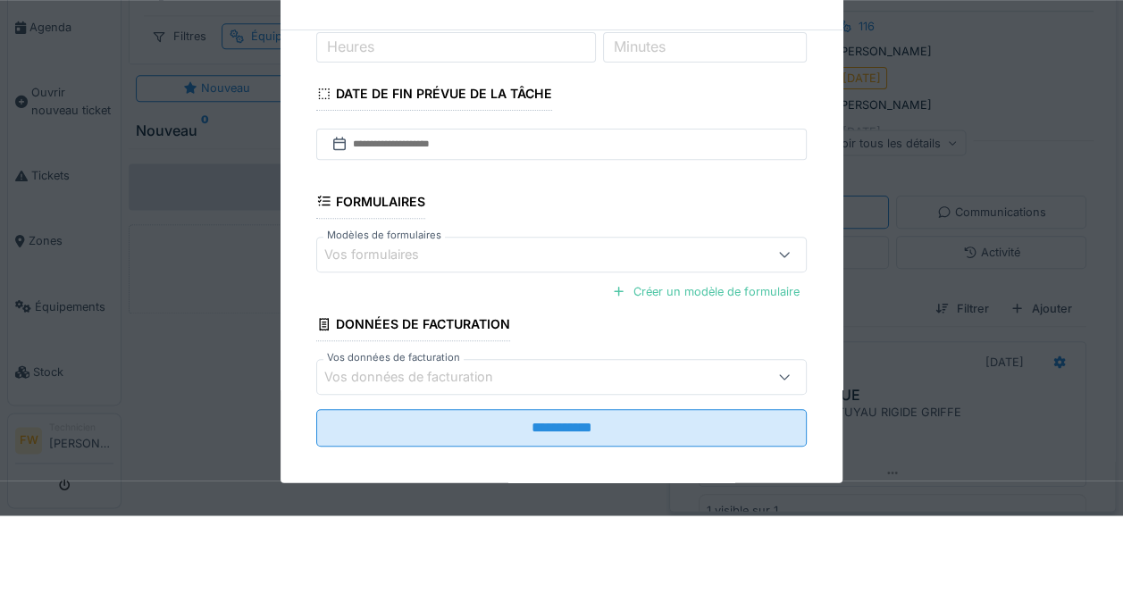
scroll to position [248, 0]
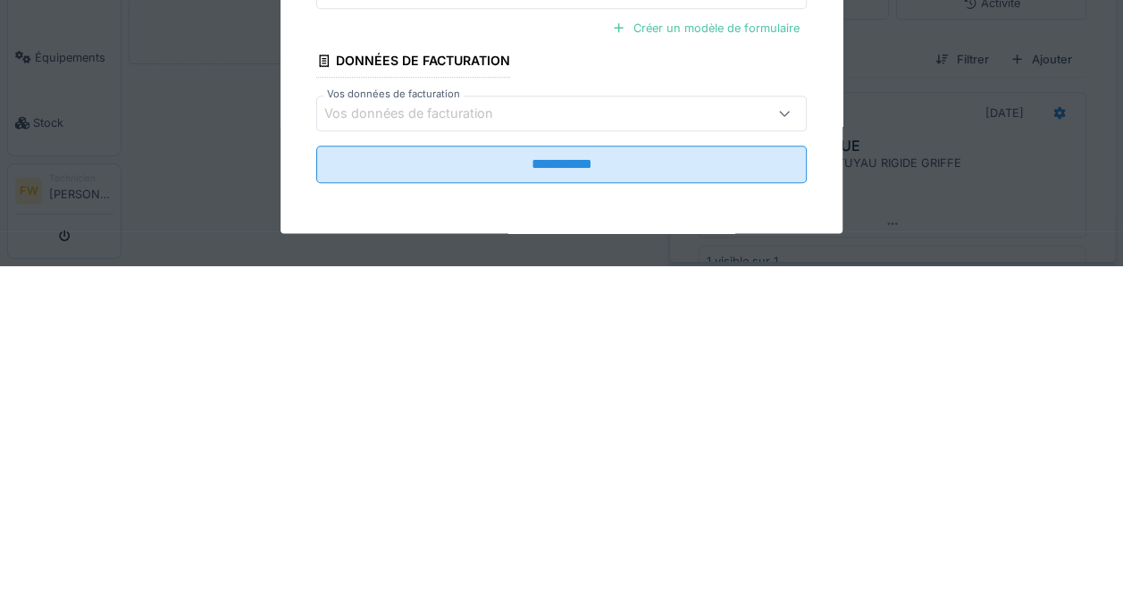
type textarea "**********"
click at [611, 503] on input "**********" at bounding box center [561, 501] width 490 height 38
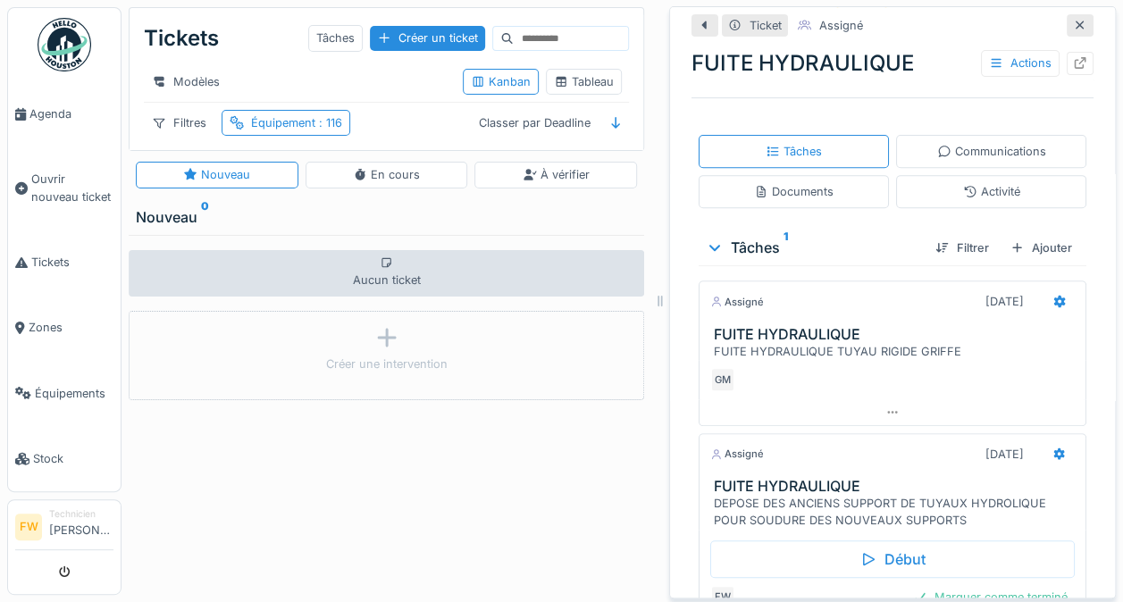
scroll to position [306, 0]
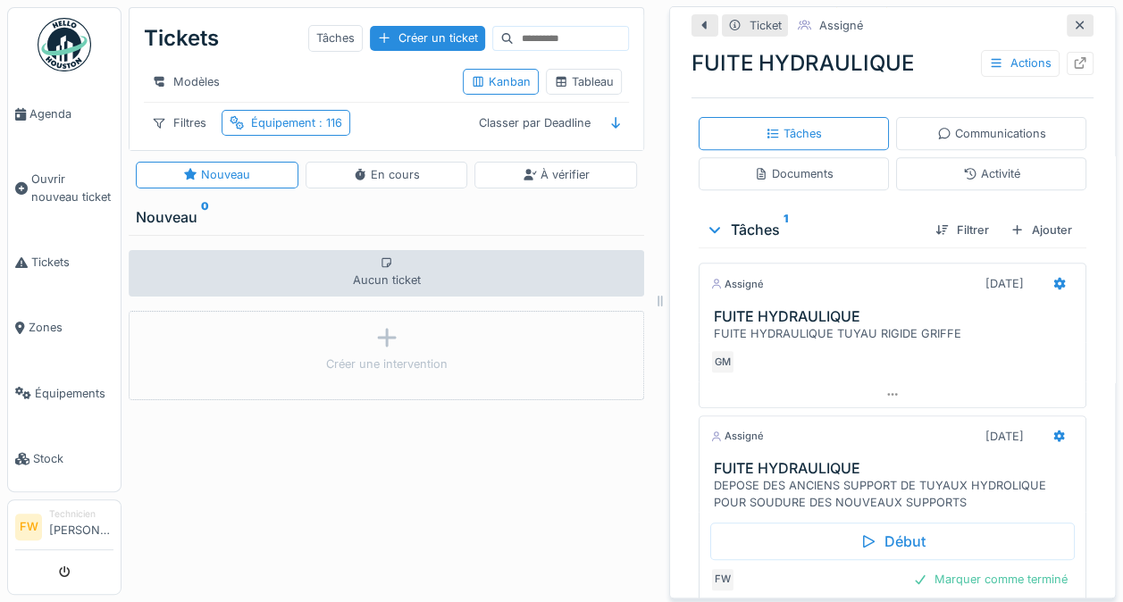
click at [886, 528] on div "Début" at bounding box center [892, 542] width 364 height 38
